Goal: Navigation & Orientation: Find specific page/section

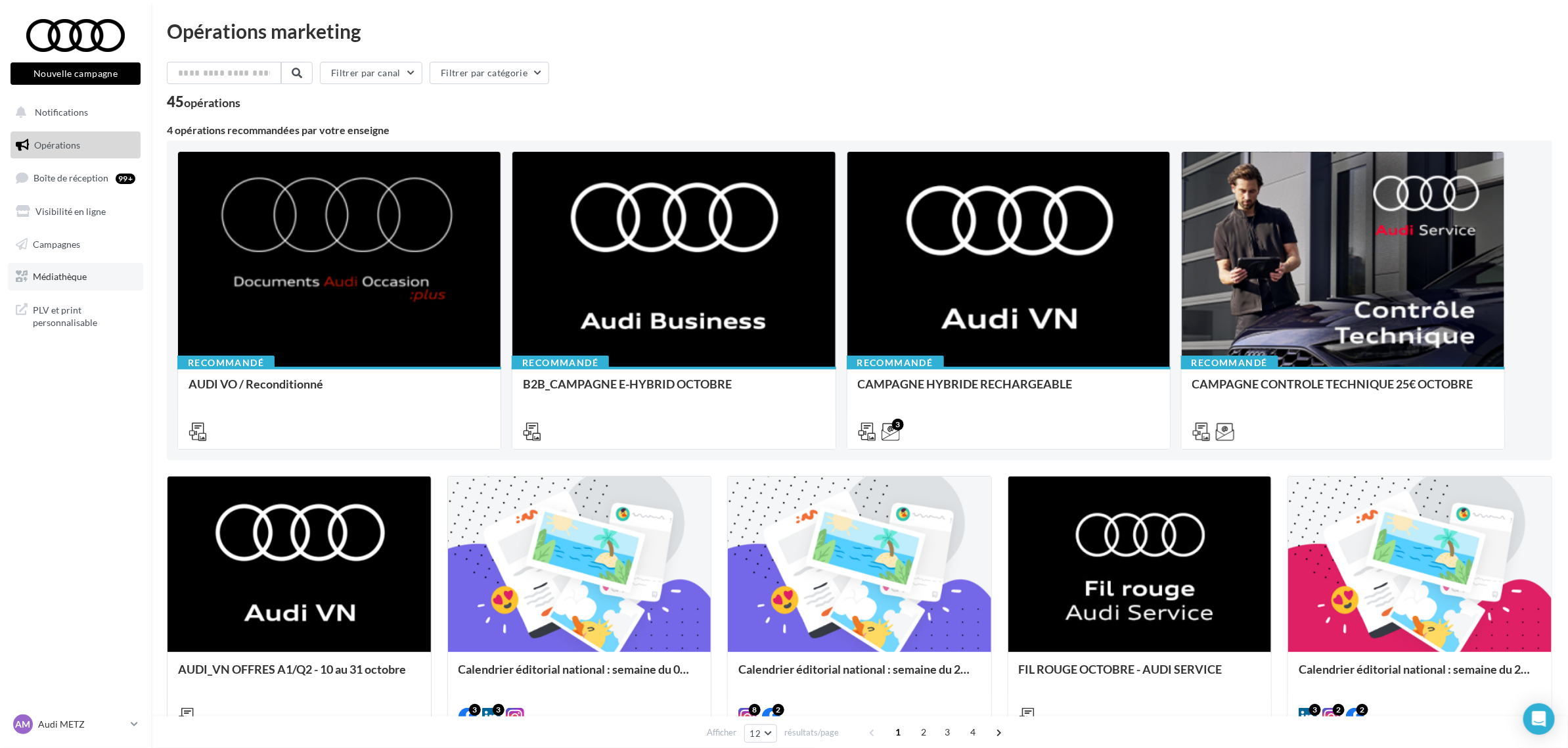
click at [96, 283] on link "Médiathèque" at bounding box center [75, 277] width 136 height 28
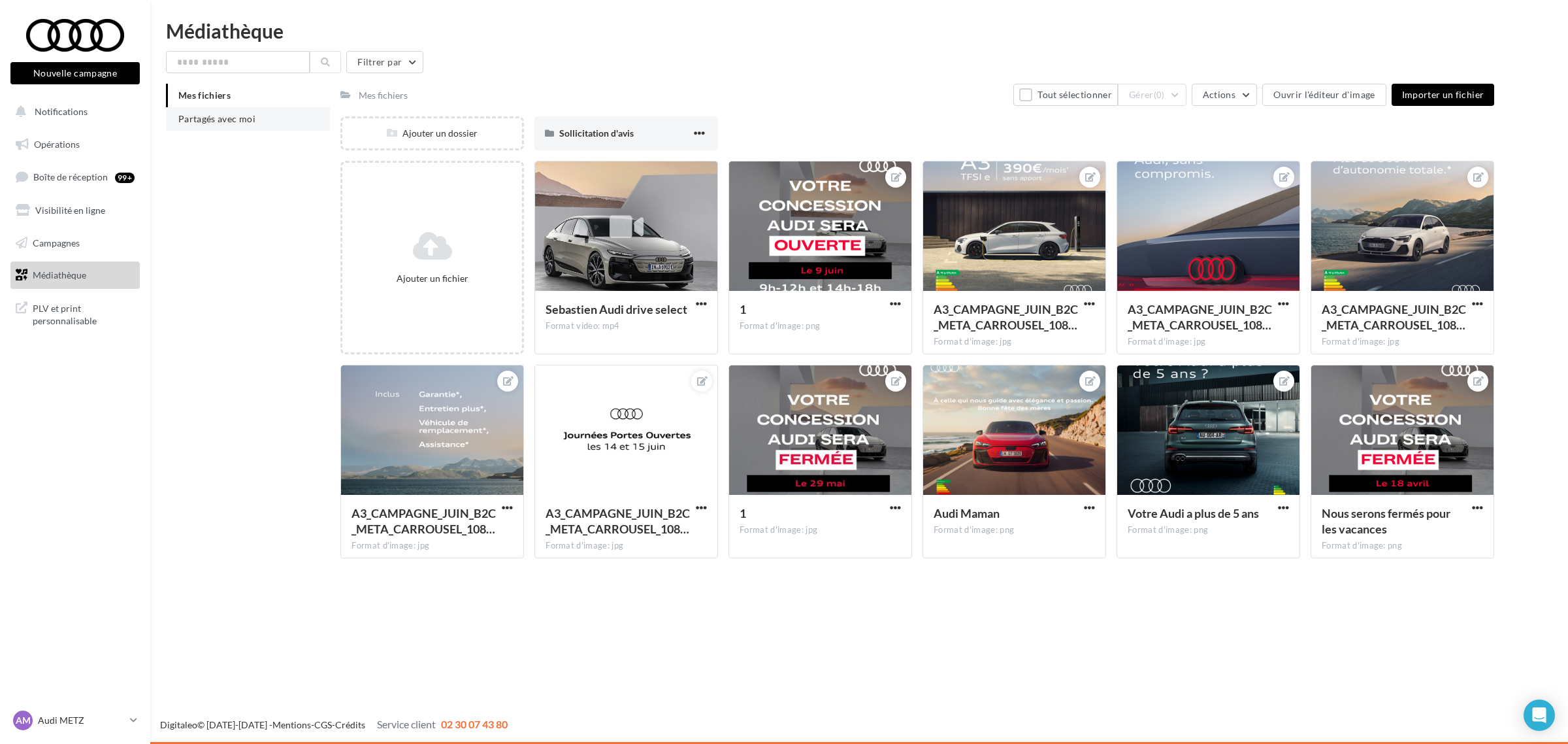
click at [236, 119] on span "Partagés avec moi" at bounding box center [216, 119] width 77 height 11
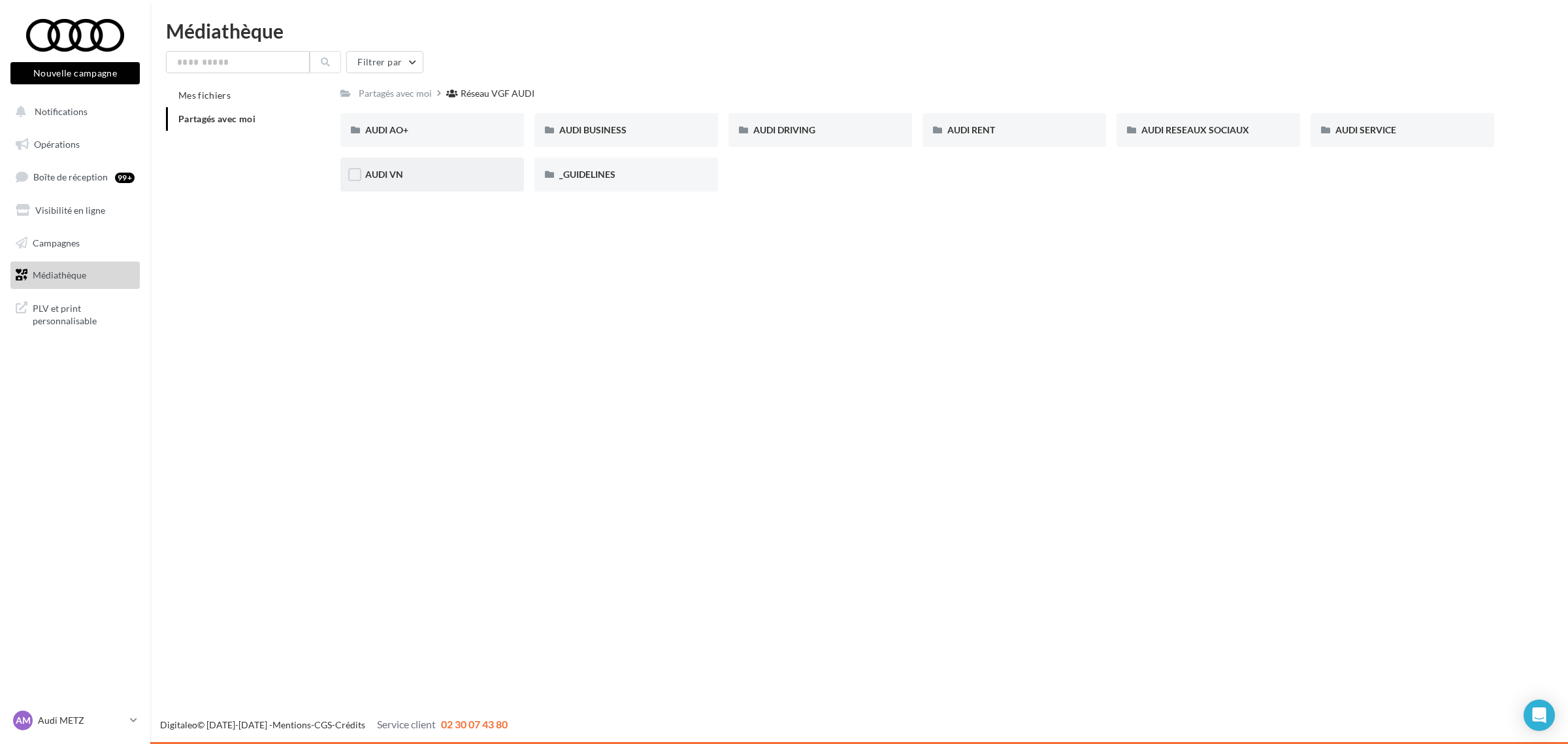
click at [440, 178] on div "AUDI VN" at bounding box center [432, 174] width 134 height 13
click at [484, 92] on div "Réseau VGF AUDI" at bounding box center [500, 93] width 74 height 13
click at [1217, 140] on div "AUDI RESEAUX SOCIAUX" at bounding box center [1208, 130] width 184 height 34
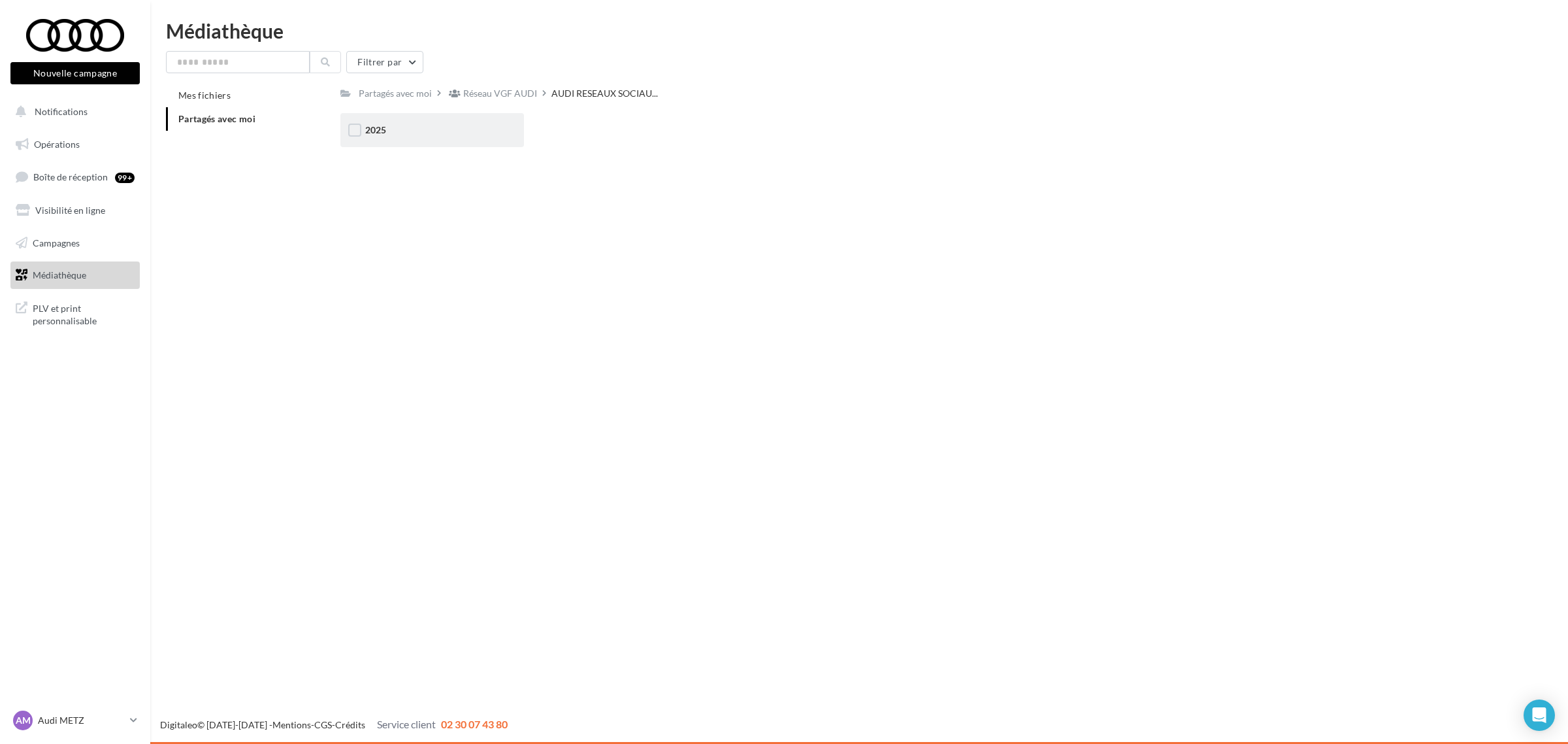
click at [479, 138] on div "2025" at bounding box center [432, 130] width 184 height 34
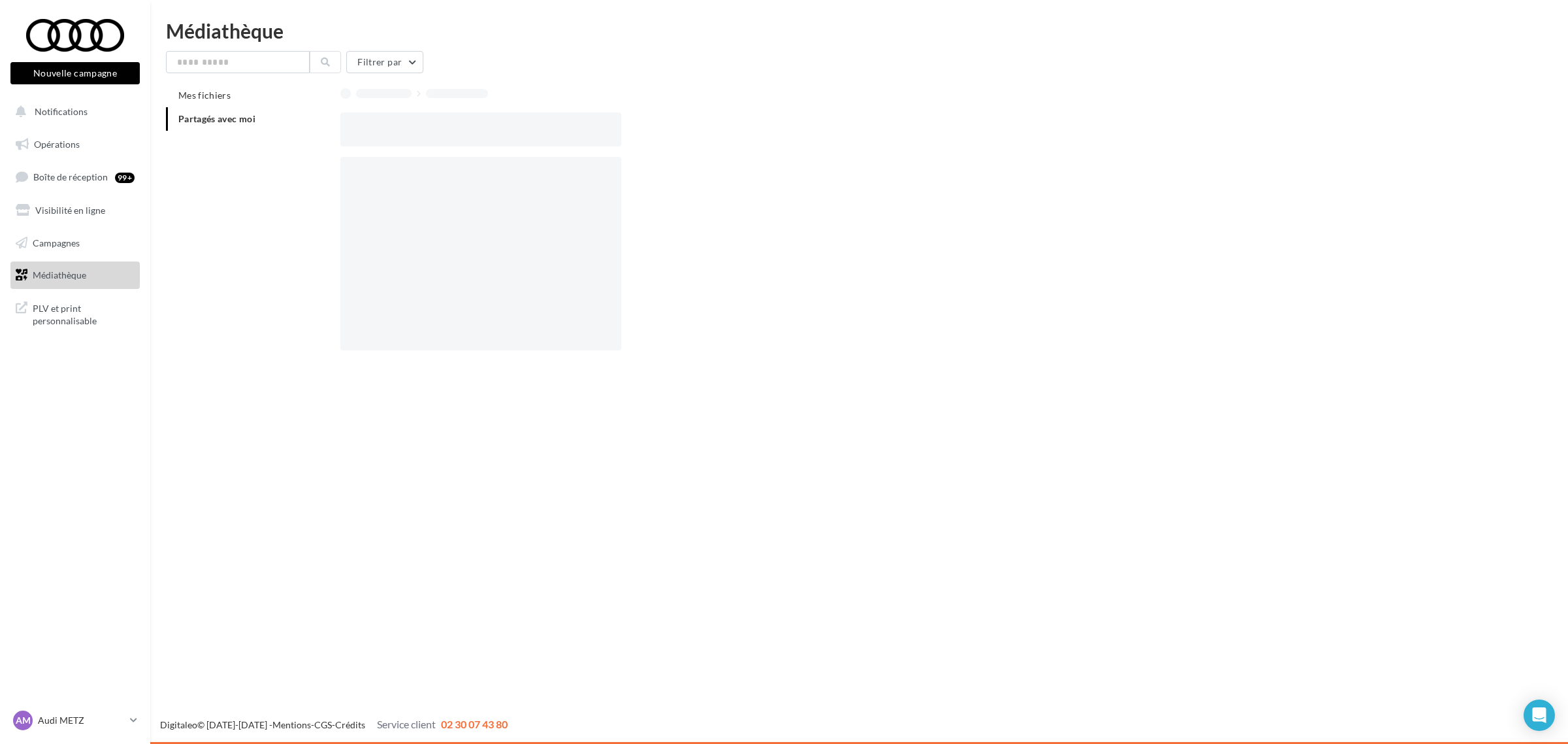
click at [479, 138] on div at bounding box center [480, 130] width 280 height 34
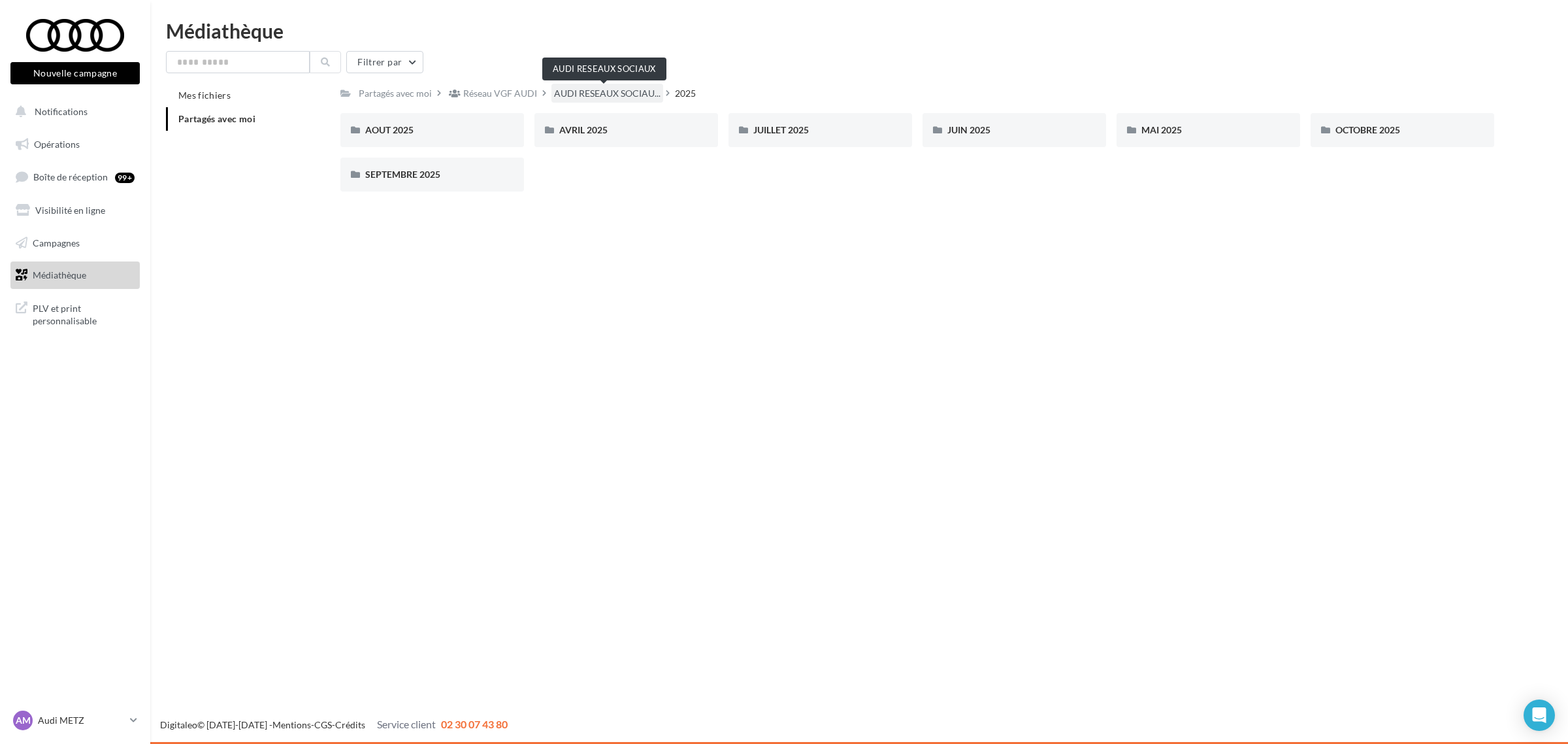
click at [586, 97] on span "AUDI RESEAUX SOCIAU..." at bounding box center [607, 93] width 107 height 13
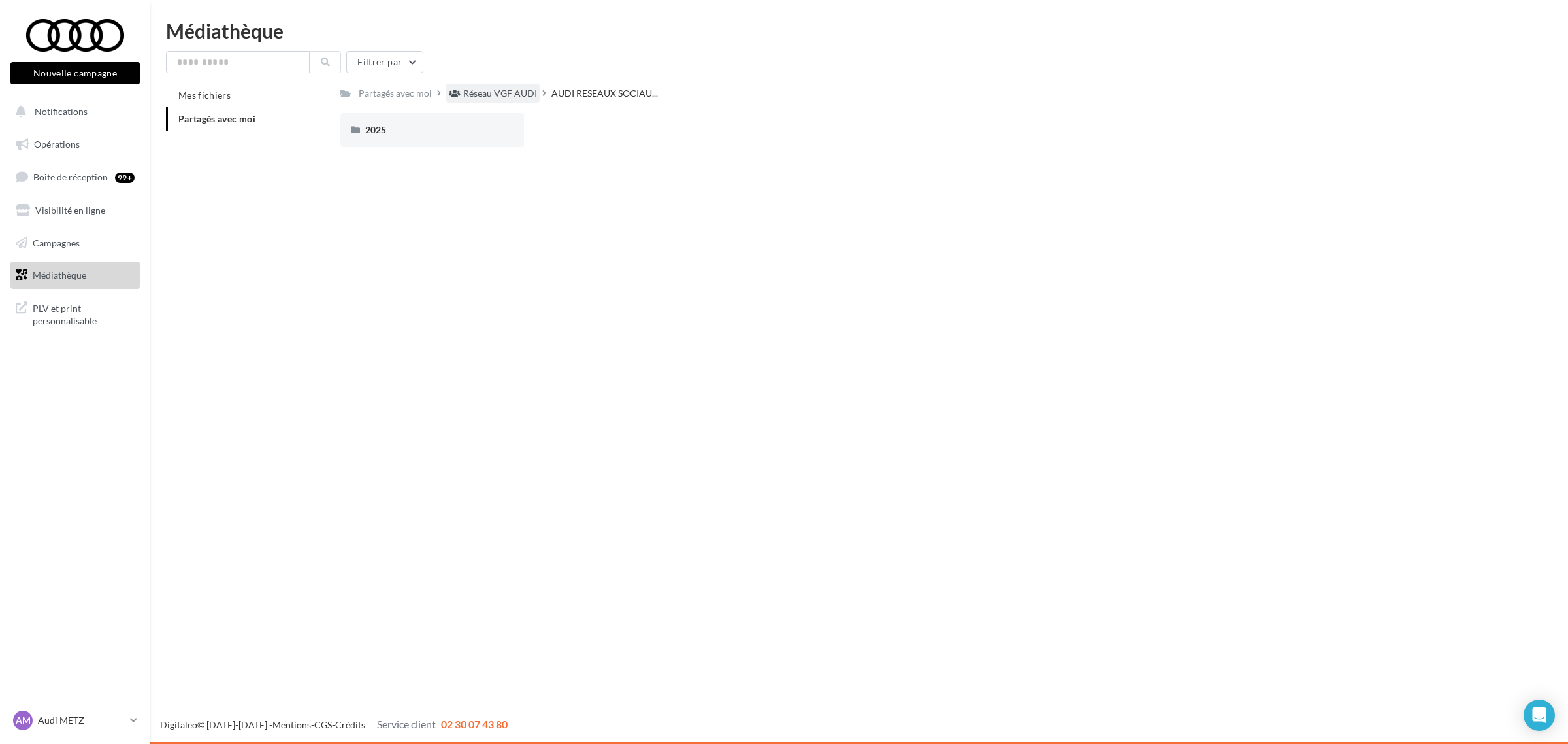
click at [494, 97] on div "Réseau VGF AUDI" at bounding box center [500, 93] width 74 height 13
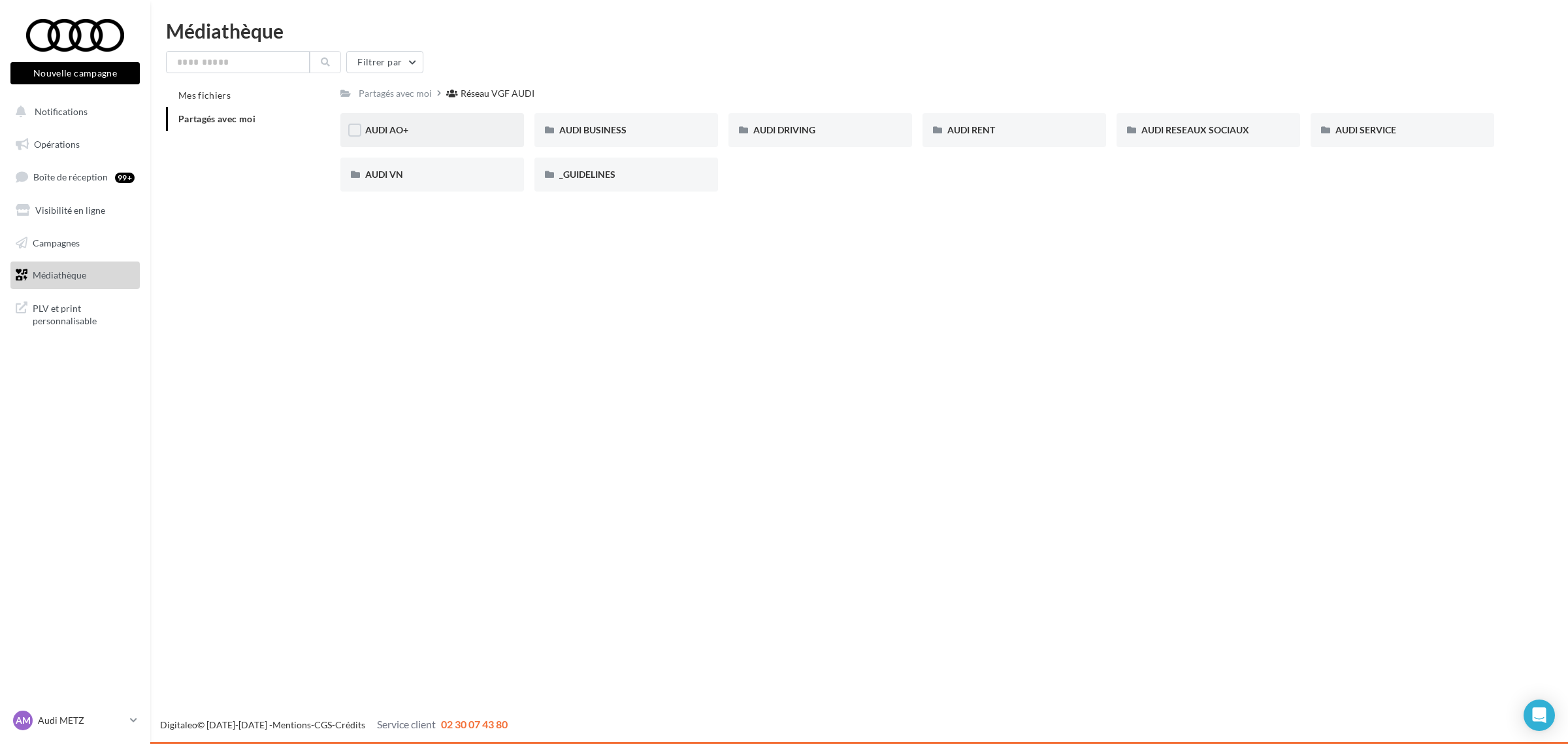
click at [455, 122] on div "AUDI AO+" at bounding box center [432, 130] width 184 height 34
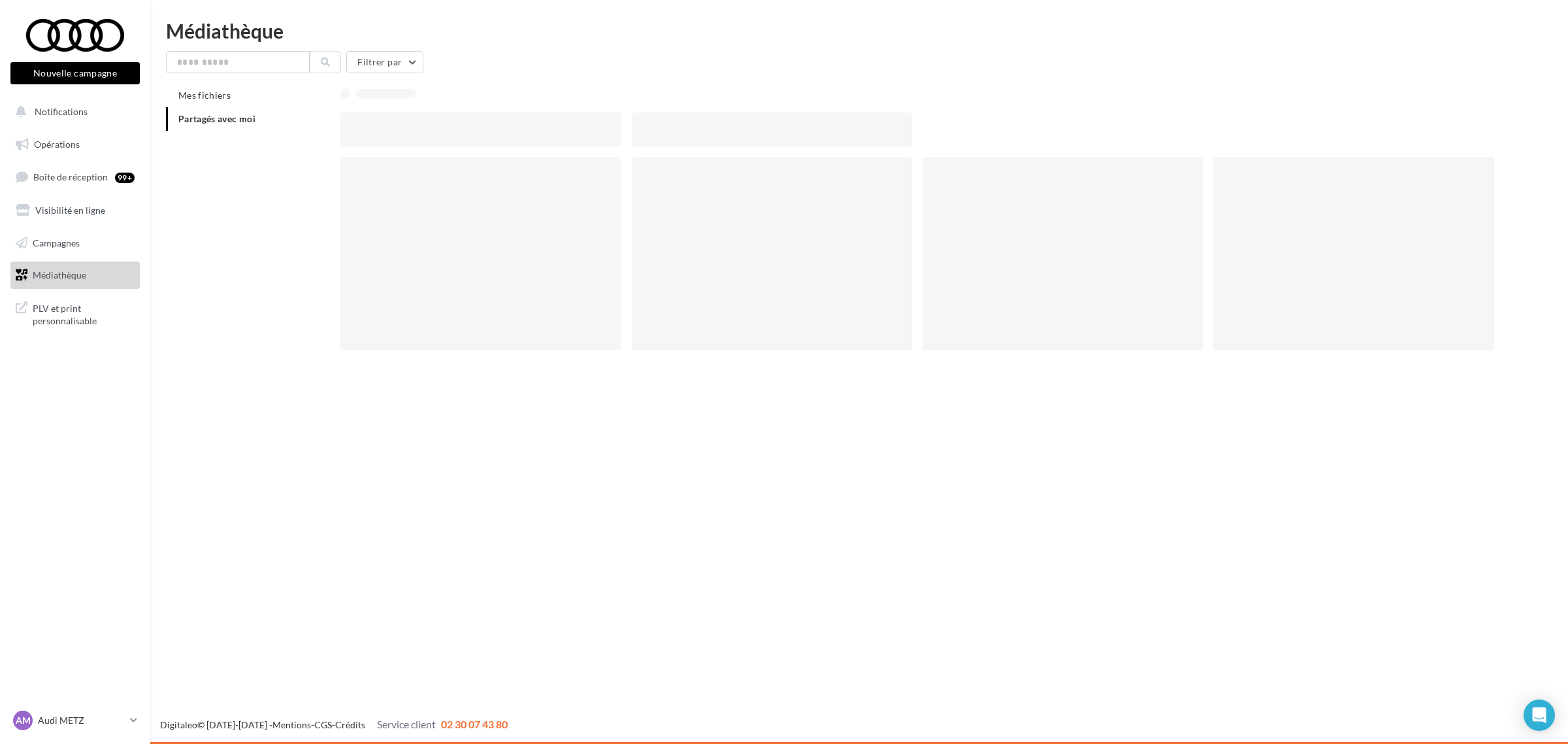
click at [455, 122] on div at bounding box center [480, 130] width 280 height 34
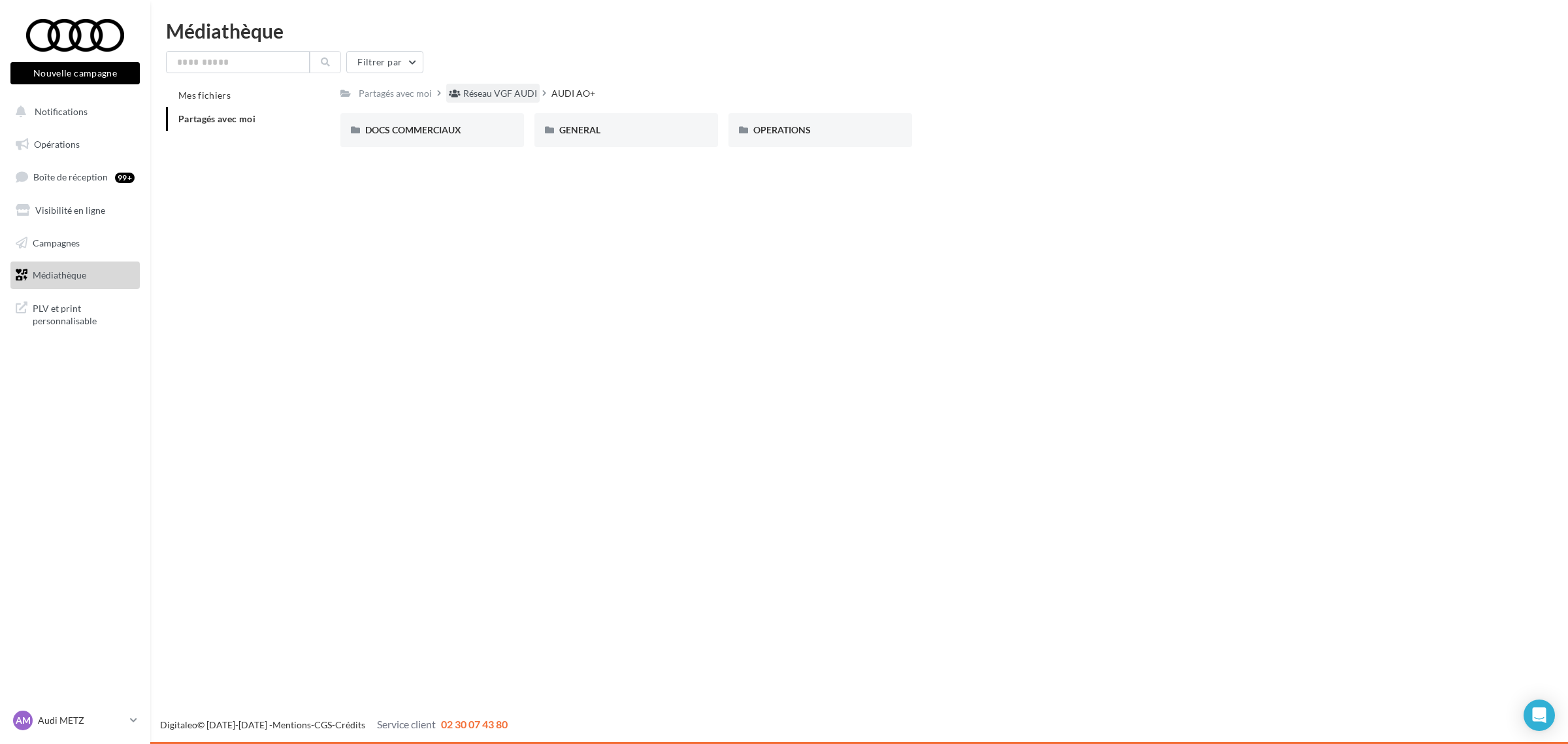
click at [497, 95] on div "Réseau VGF AUDI" at bounding box center [500, 93] width 74 height 13
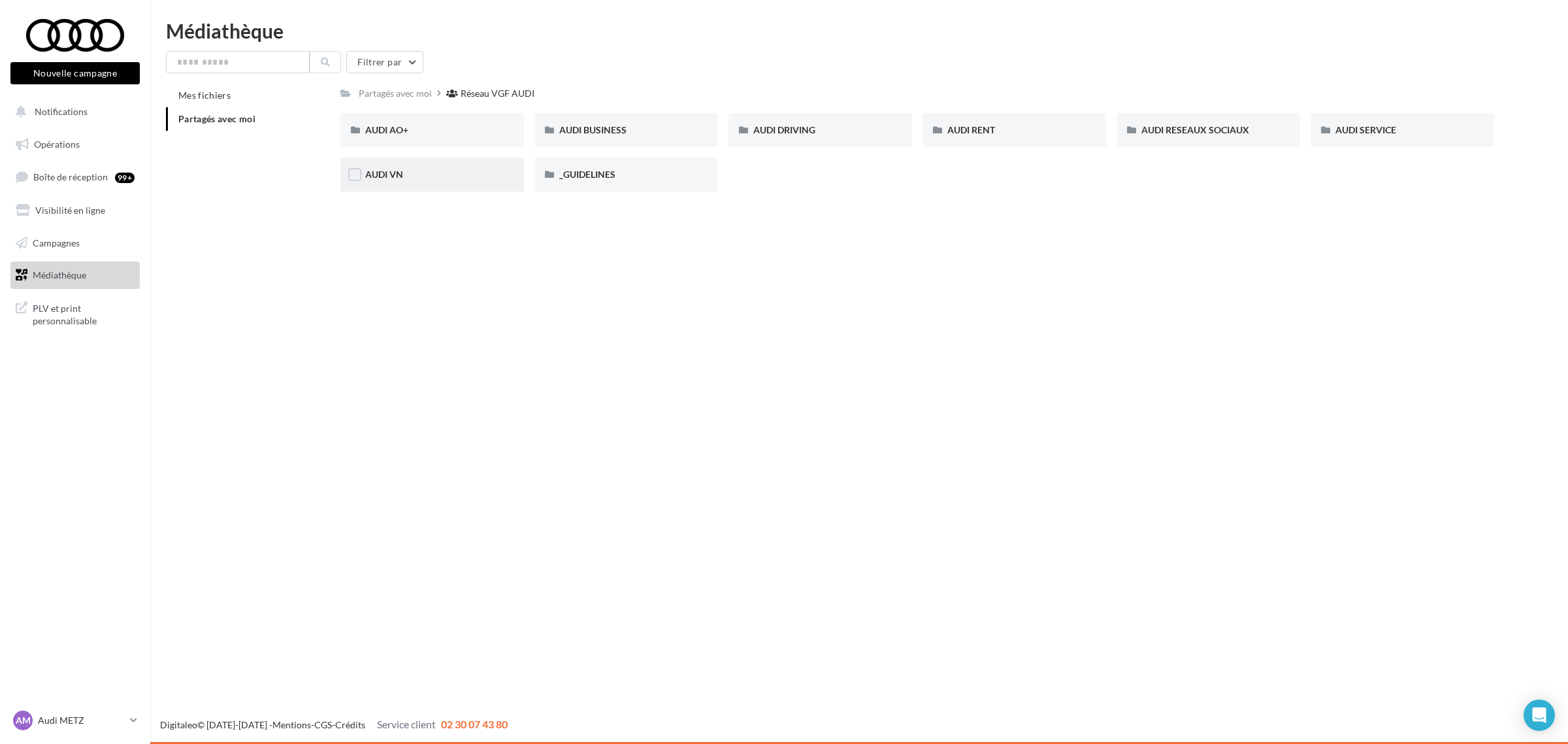
click at [432, 184] on div "AUDI VN" at bounding box center [432, 174] width 184 height 34
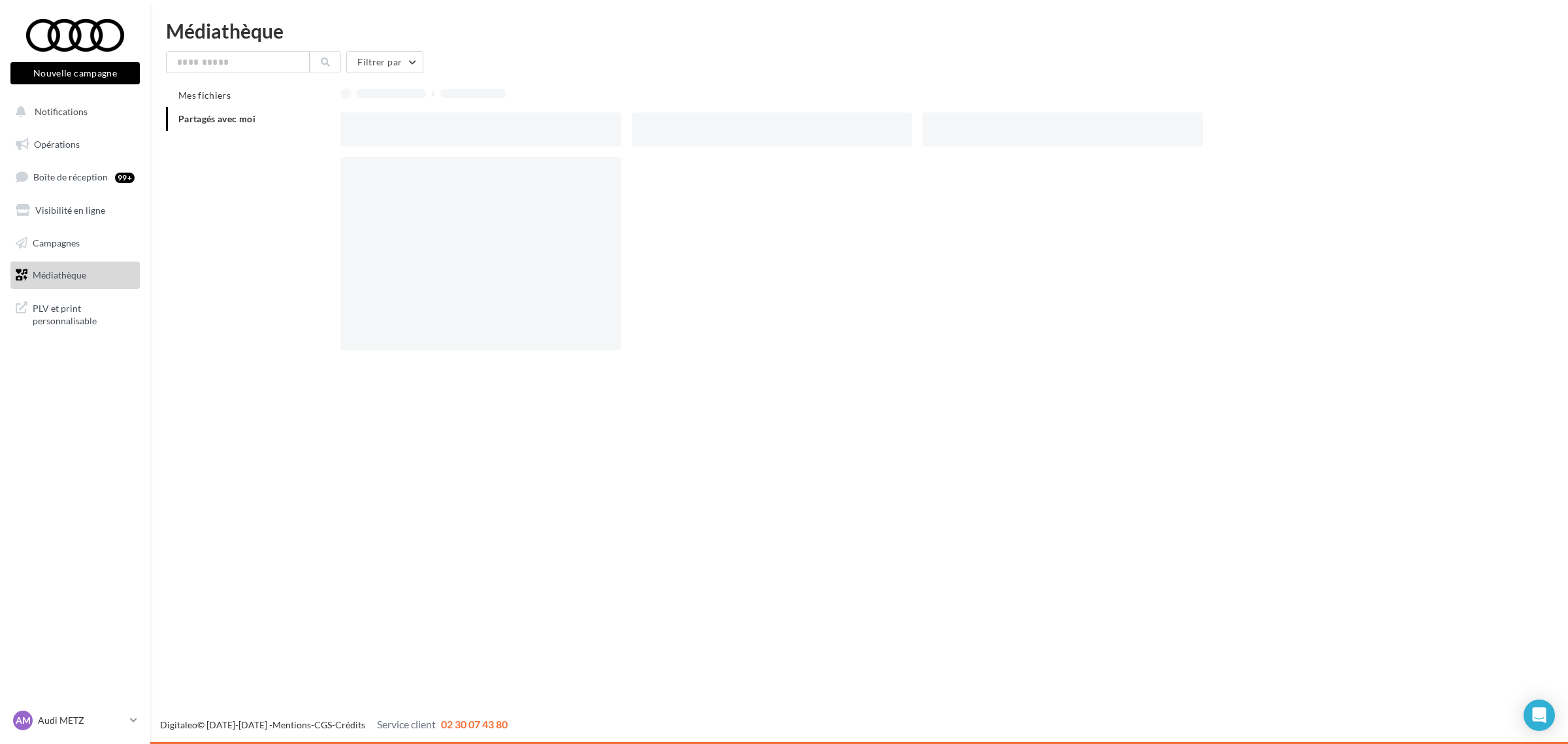
click at [432, 184] on div at bounding box center [480, 253] width 280 height 194
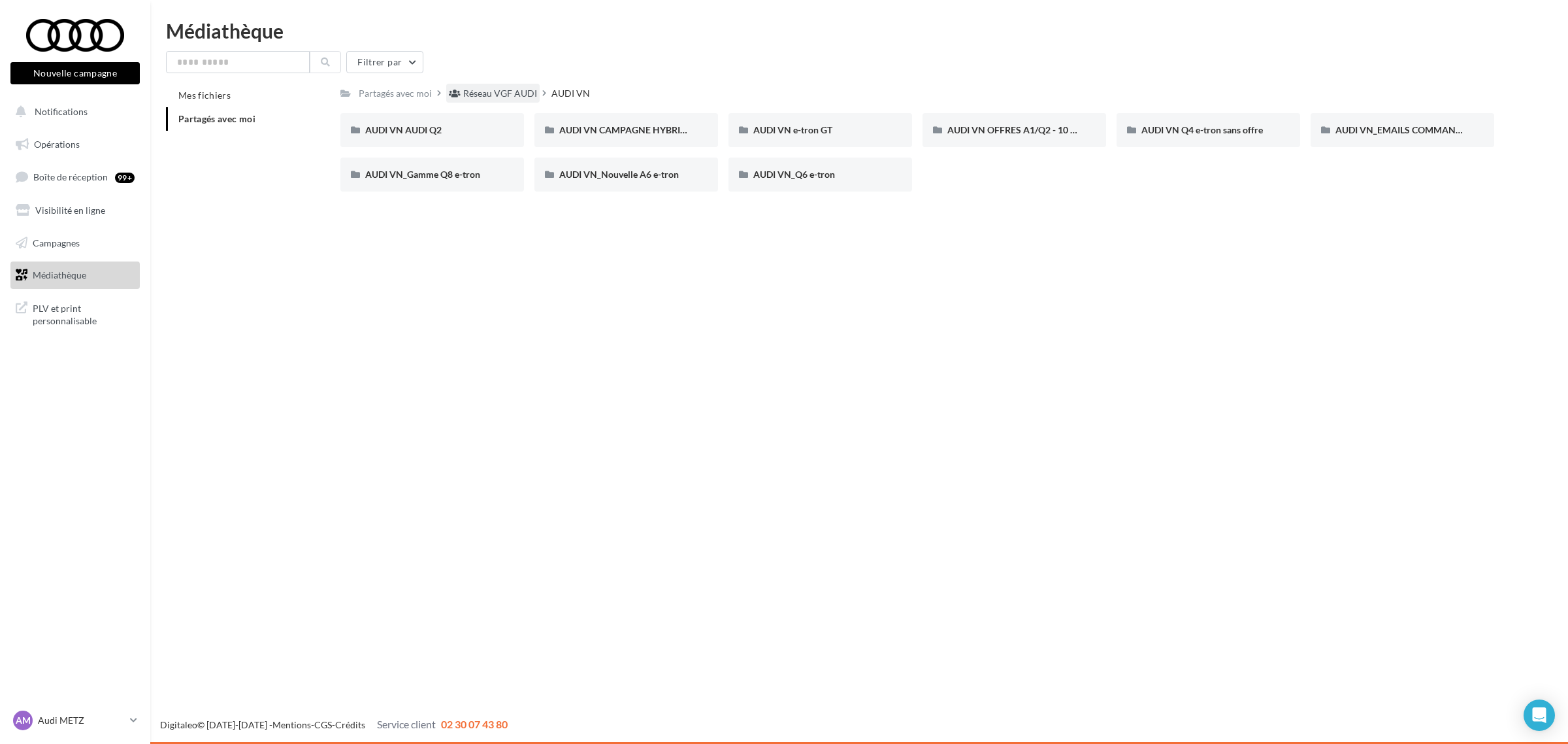
click at [507, 92] on div "Réseau VGF AUDI" at bounding box center [500, 93] width 74 height 13
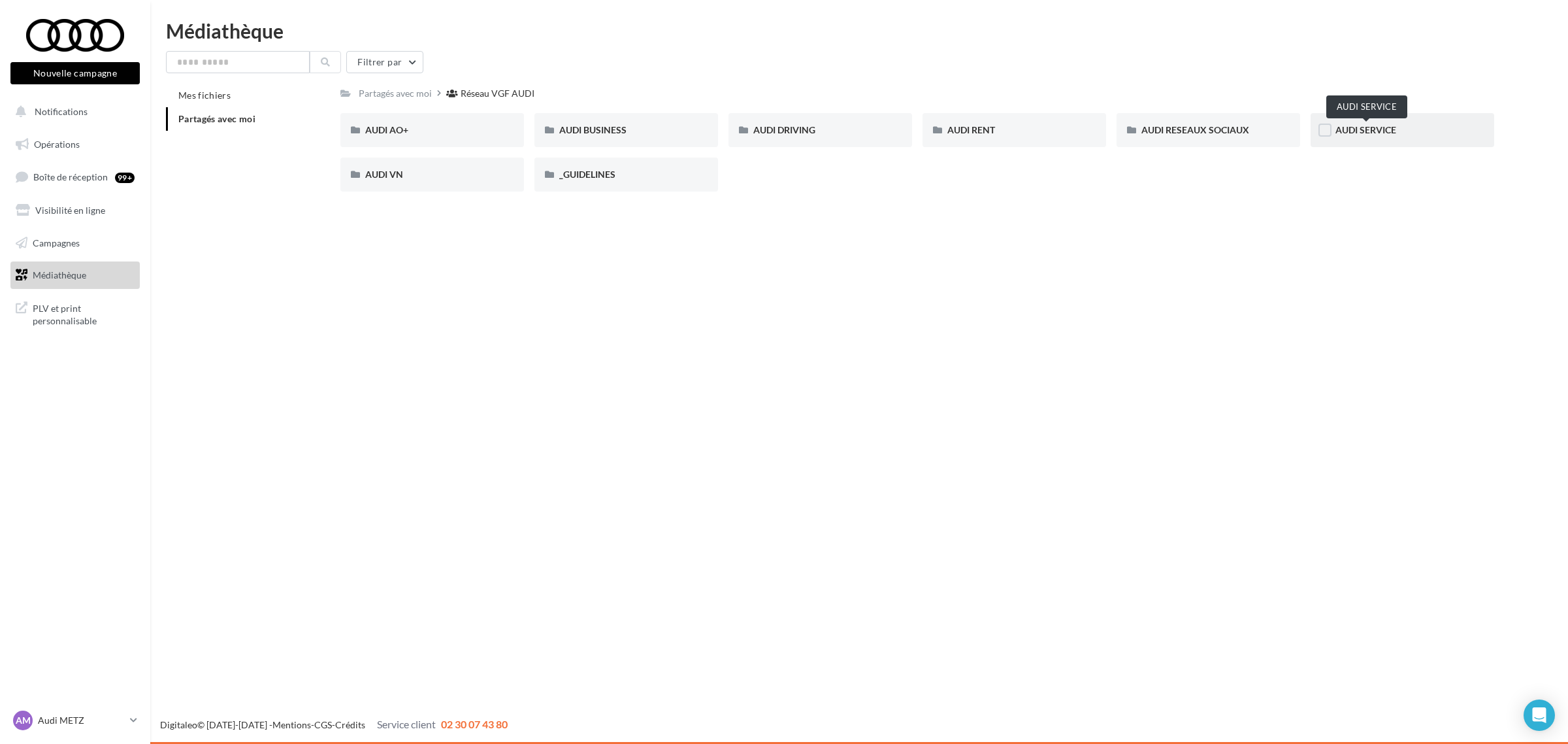
click at [1359, 132] on span "AUDI SERVICE" at bounding box center [1366, 130] width 61 height 11
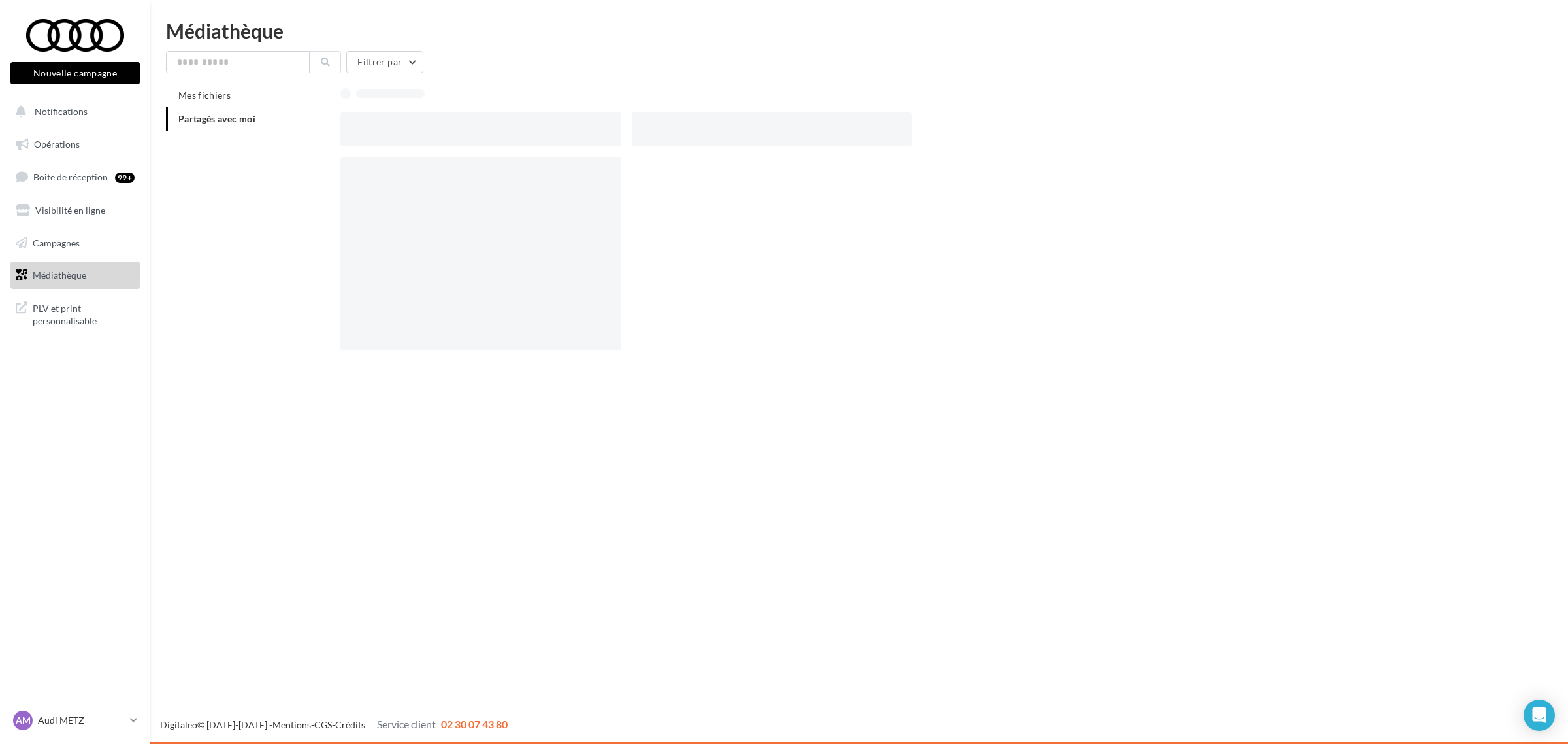
click at [1359, 132] on div at bounding box center [922, 130] width 1164 height 34
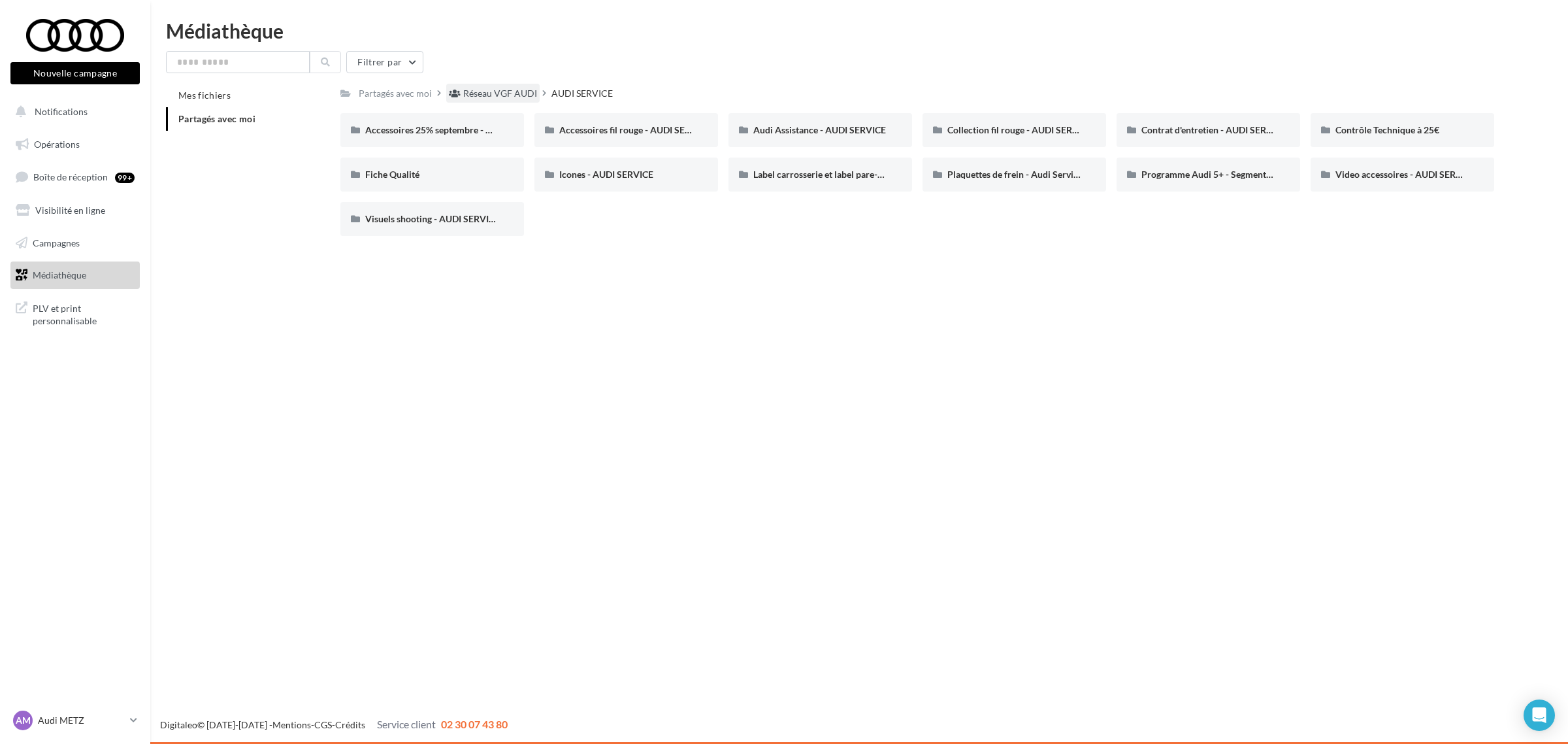
click at [507, 95] on div "Réseau VGF AUDI" at bounding box center [500, 93] width 74 height 13
